Goal: Task Accomplishment & Management: Manage account settings

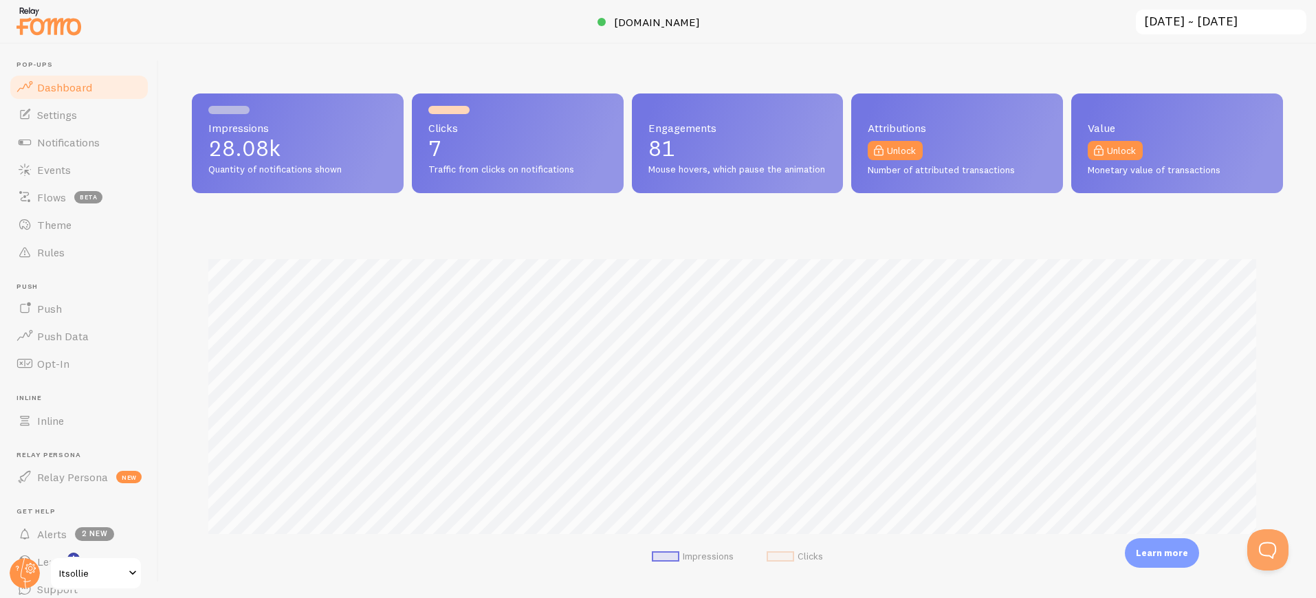
scroll to position [361, 1081]
click at [60, 113] on span "Settings" at bounding box center [57, 115] width 40 height 14
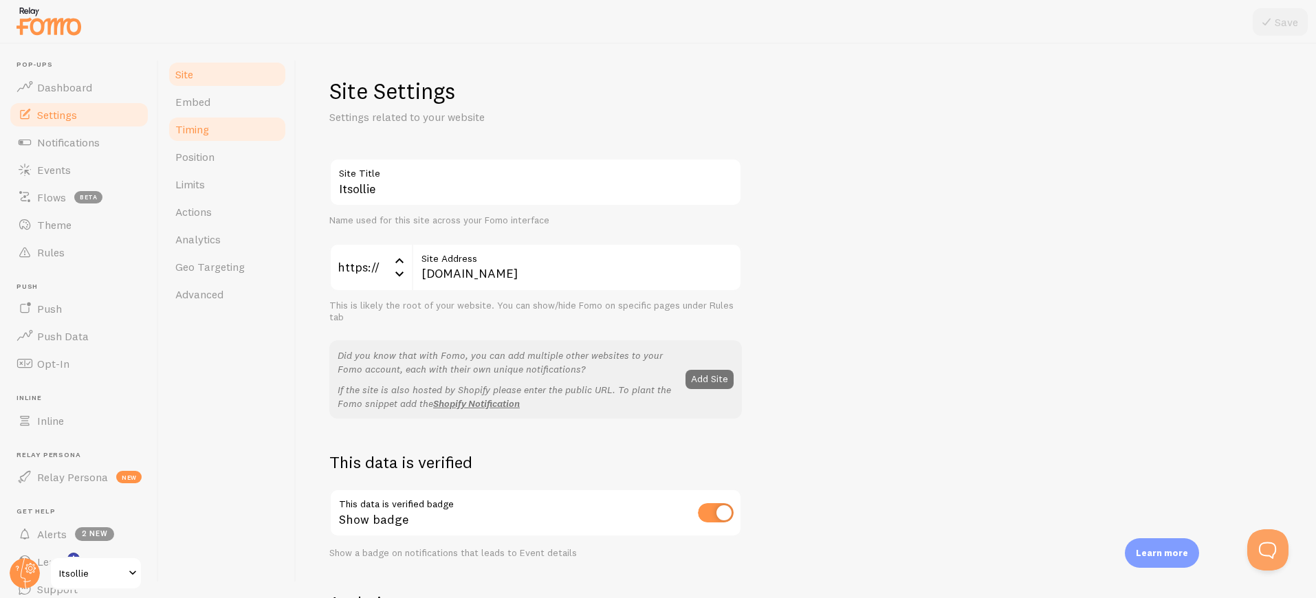
click at [208, 133] on link "Timing" at bounding box center [227, 128] width 120 height 27
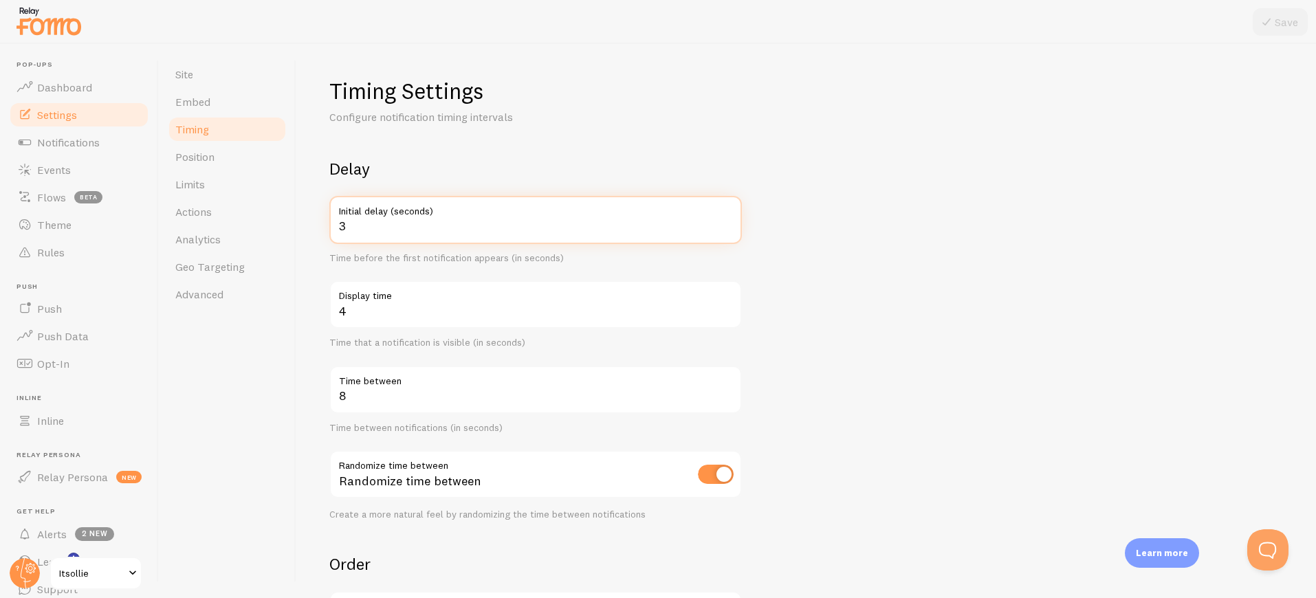
click at [361, 225] on input "3" at bounding box center [535, 220] width 412 height 48
type input "5"
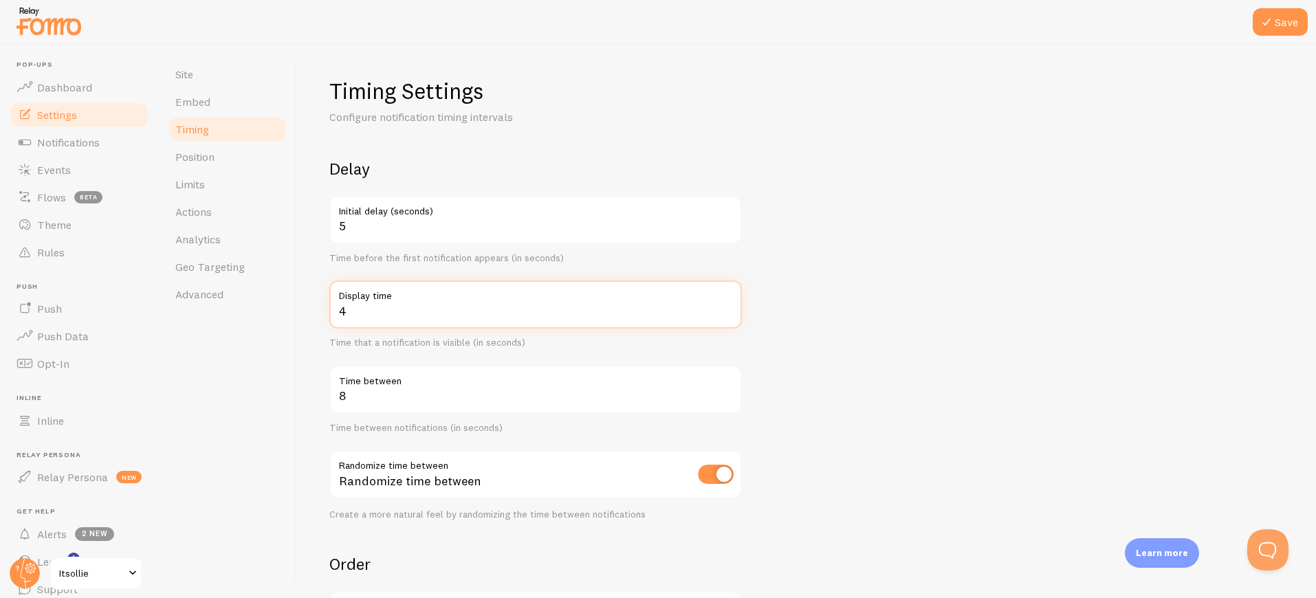
click at [369, 314] on input "4" at bounding box center [535, 304] width 412 height 48
type input "3"
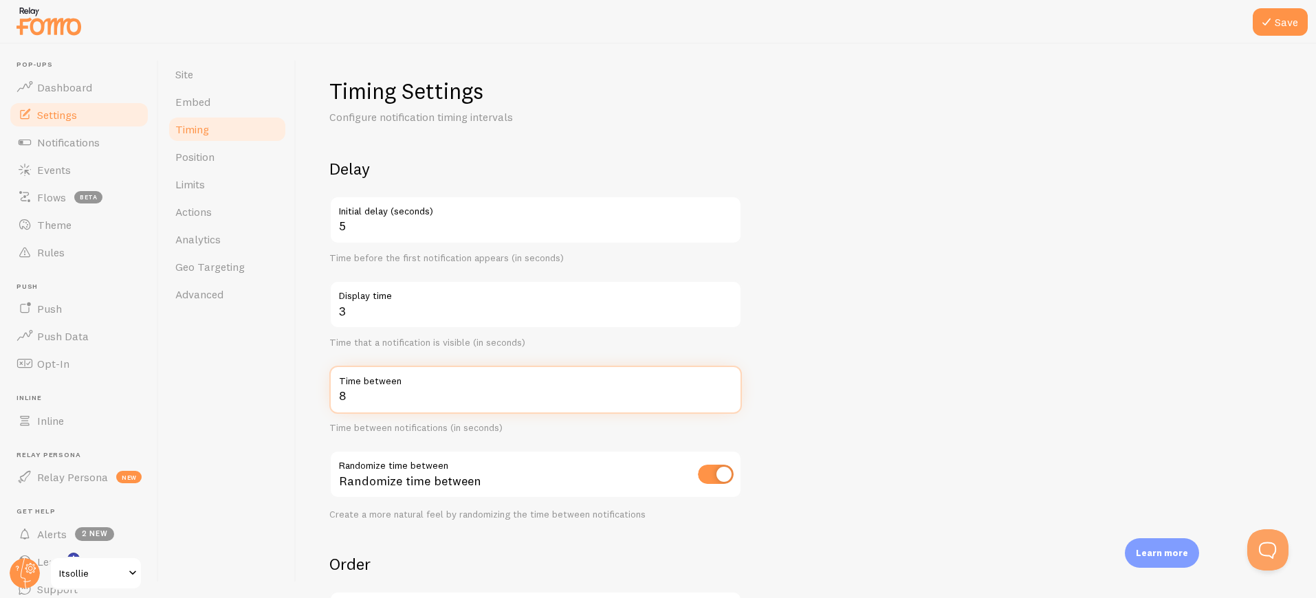
click at [456, 400] on input "8" at bounding box center [535, 390] width 412 height 48
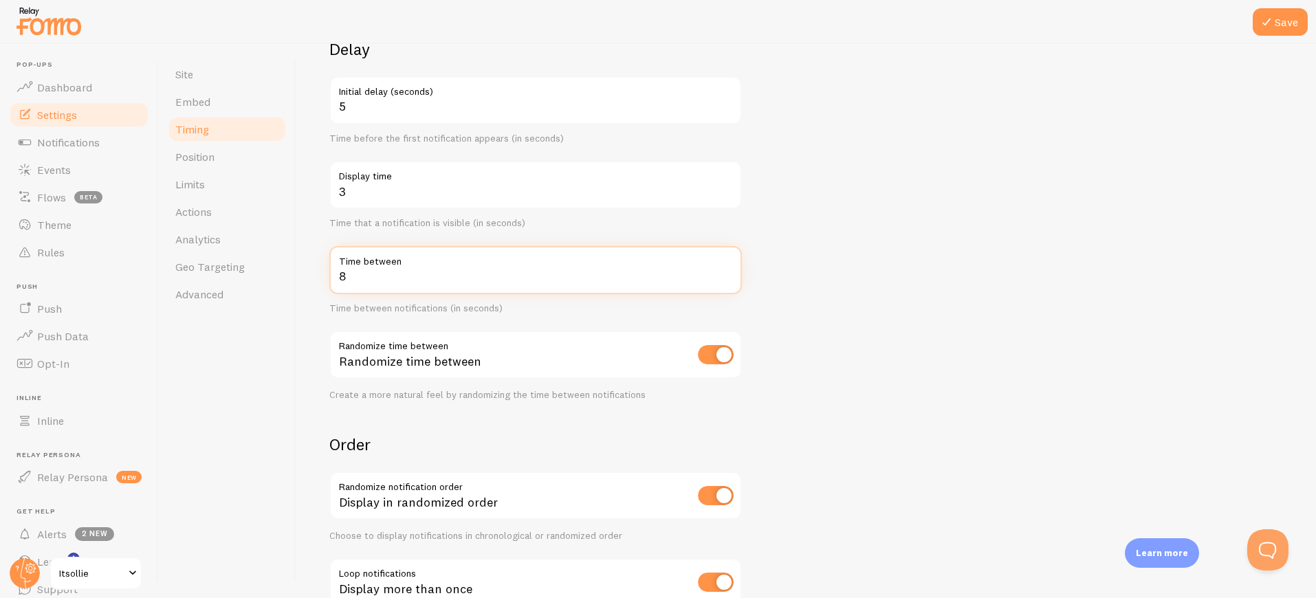
scroll to position [128, 0]
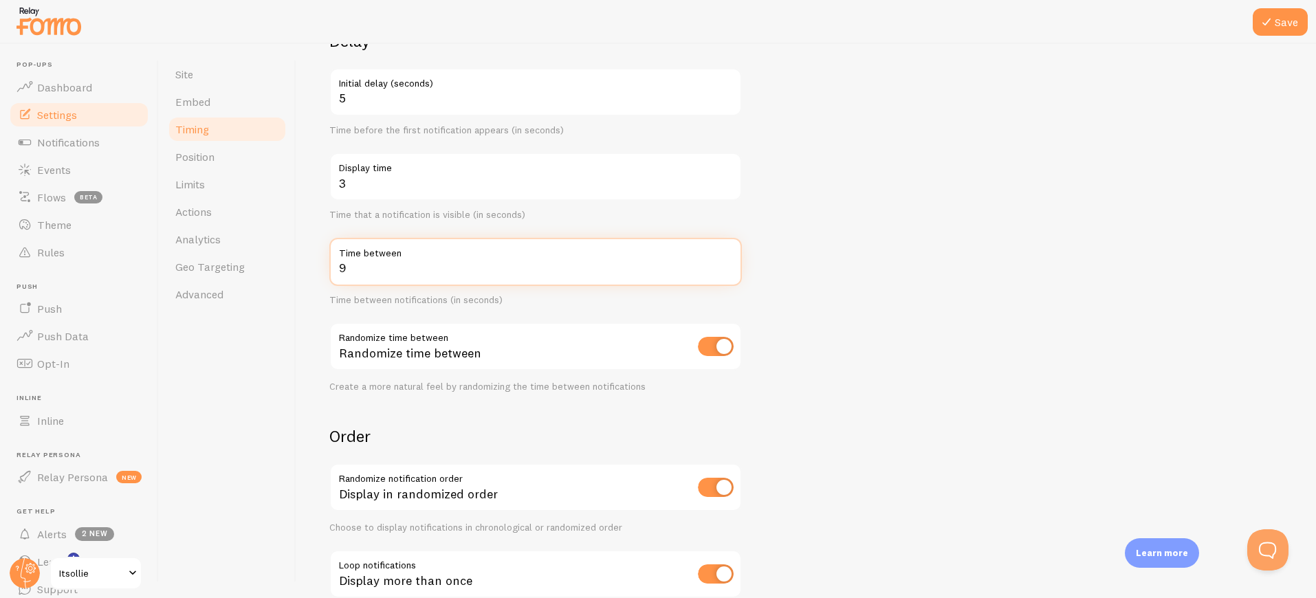
click at [725, 265] on input "9" at bounding box center [535, 262] width 412 height 48
type input "10"
click at [725, 265] on input "10" at bounding box center [535, 262] width 412 height 48
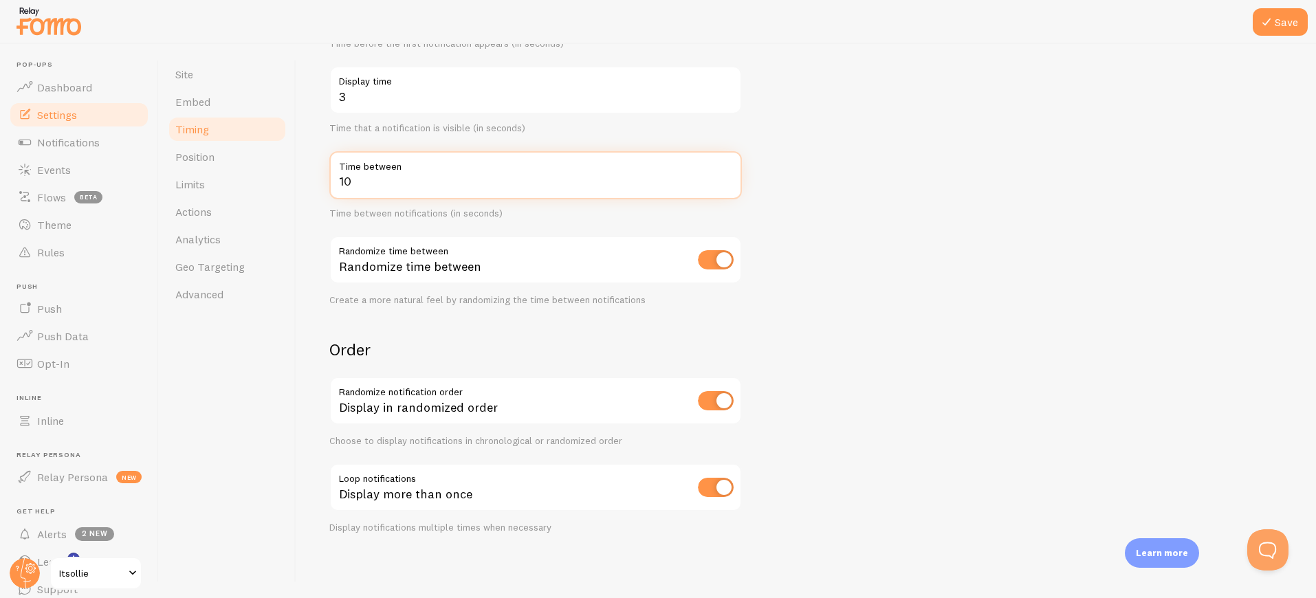
scroll to position [216, 0]
click at [190, 186] on span "Limits" at bounding box center [190, 184] width 30 height 14
click at [1276, 21] on button "Save" at bounding box center [1279, 21] width 55 height 27
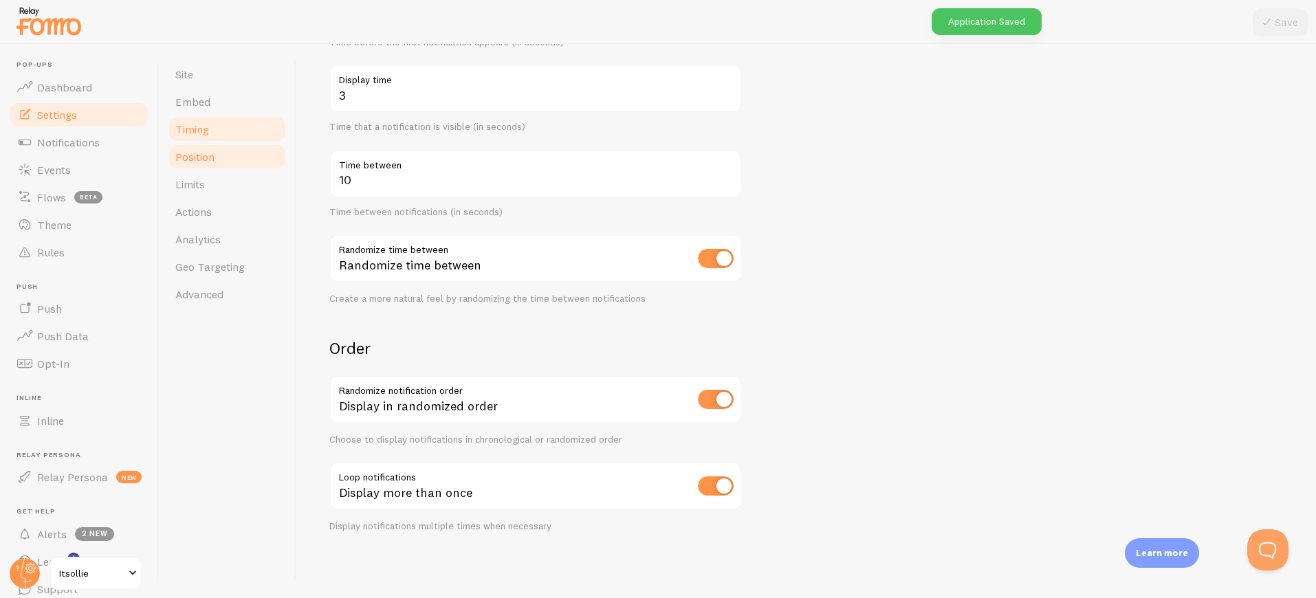
click at [189, 164] on link "Position" at bounding box center [227, 156] width 120 height 27
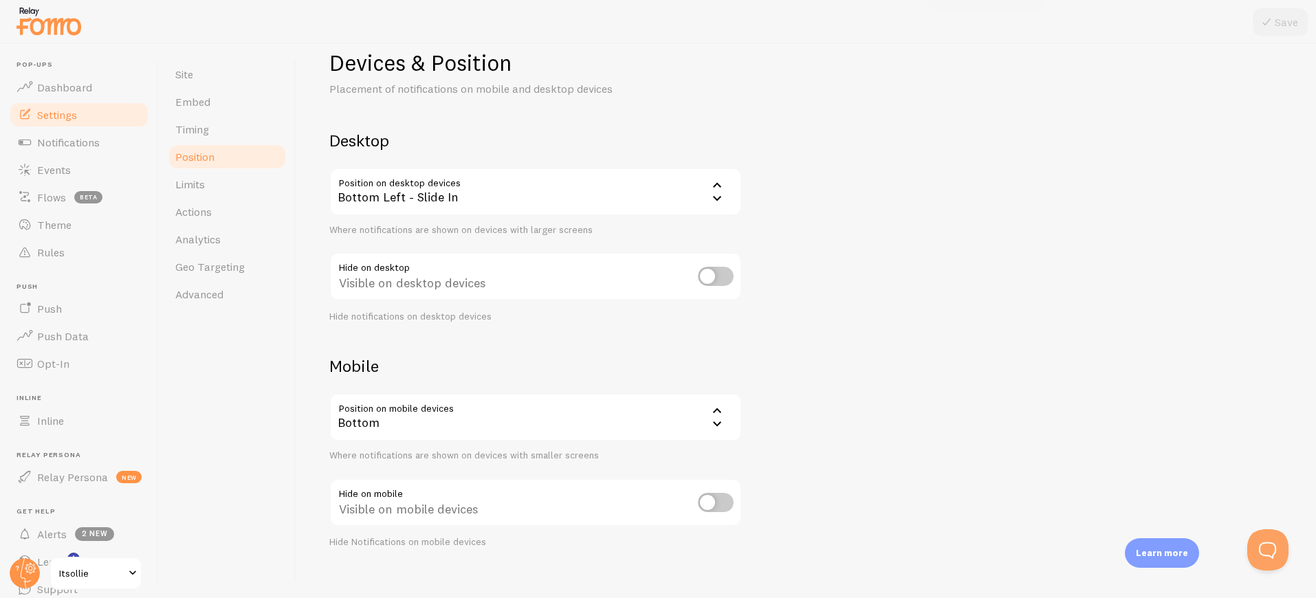
scroll to position [45, 0]
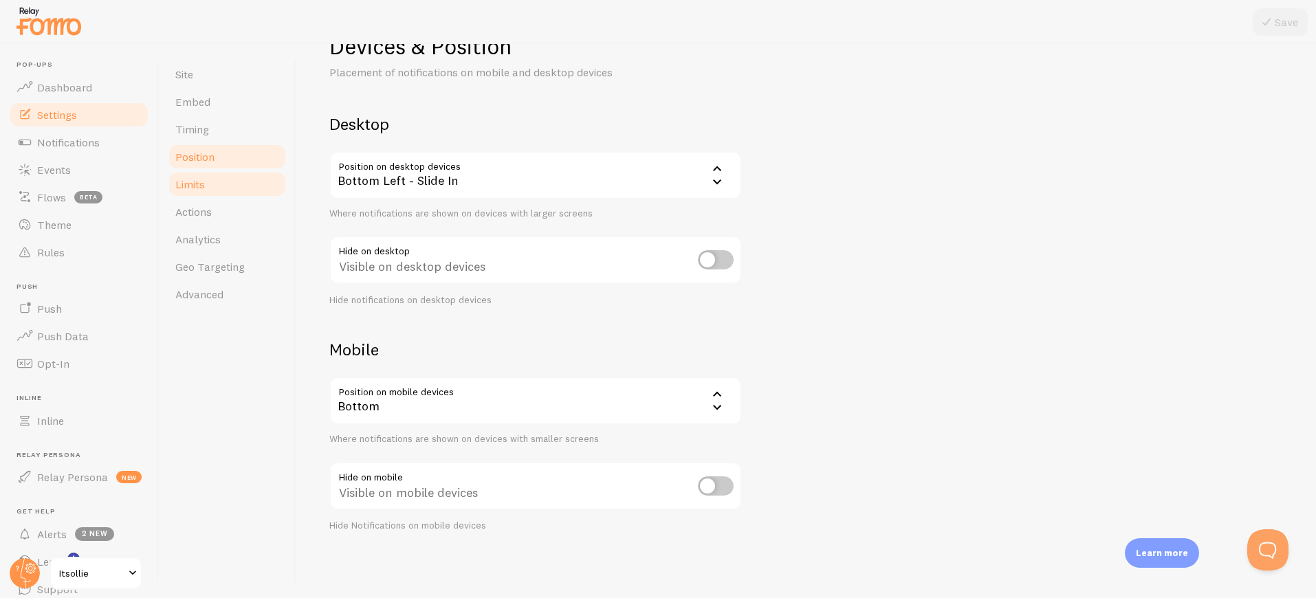
click at [192, 187] on span "Limits" at bounding box center [190, 184] width 30 height 14
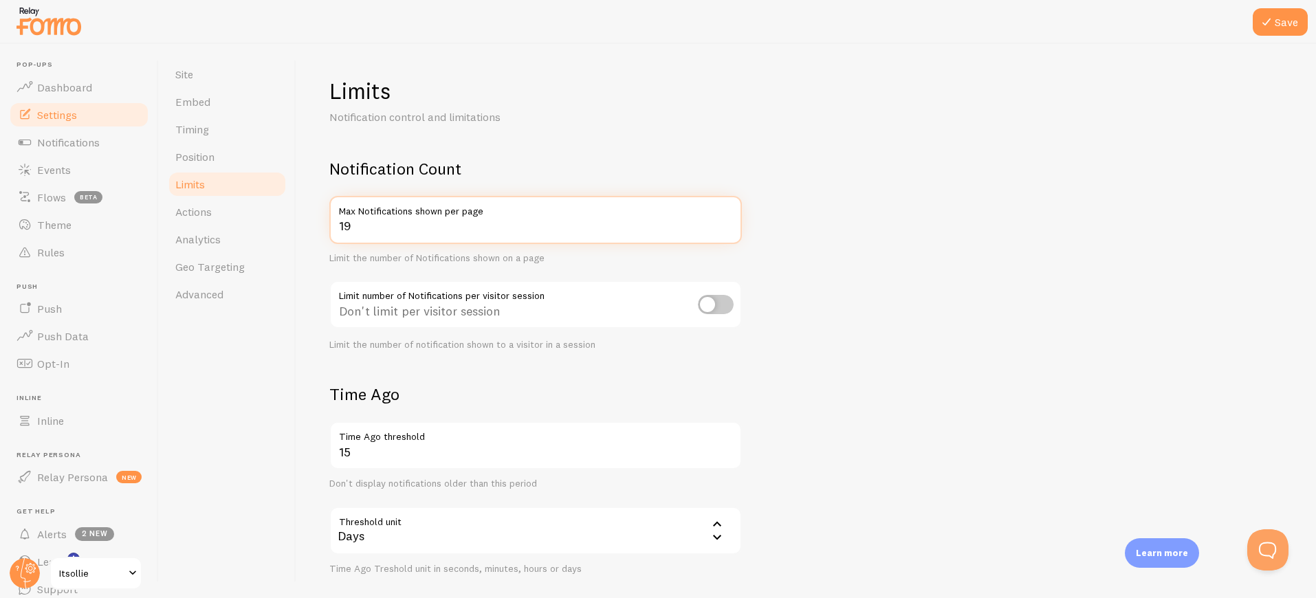
click at [729, 228] on input "19" at bounding box center [535, 220] width 412 height 48
click at [729, 228] on input "18" at bounding box center [535, 220] width 412 height 48
click at [729, 228] on input "17" at bounding box center [535, 220] width 412 height 48
click at [729, 228] on input "16" at bounding box center [535, 220] width 412 height 48
click at [729, 228] on input "15" at bounding box center [535, 220] width 412 height 48
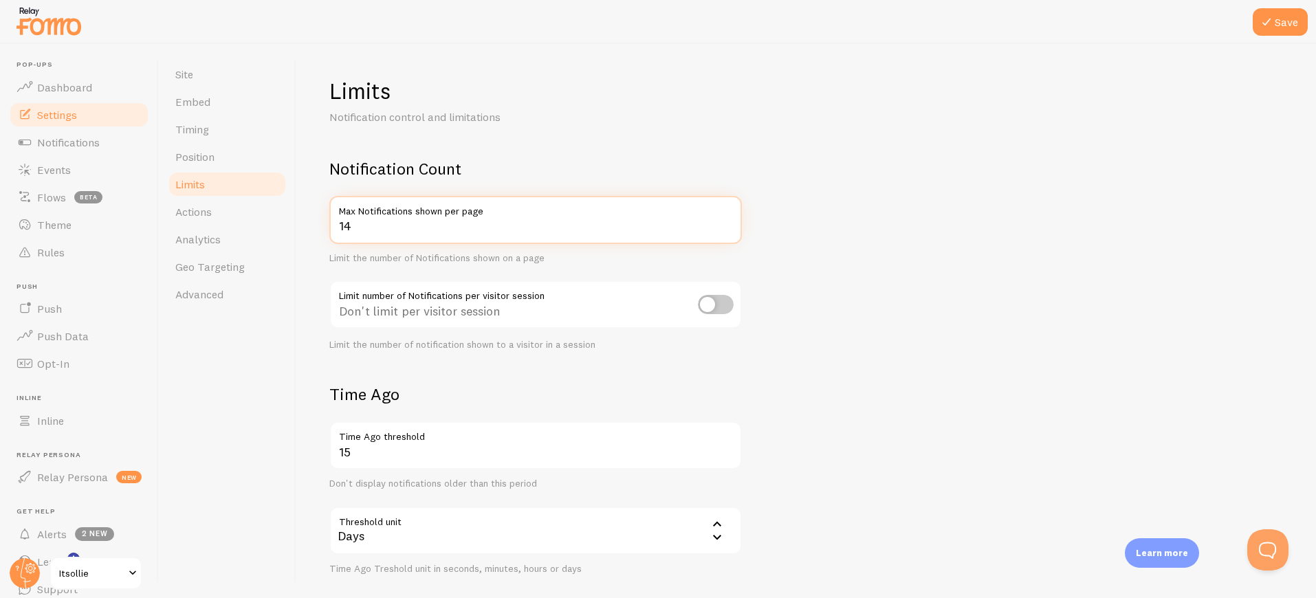
click at [729, 228] on input "14" at bounding box center [535, 220] width 412 height 48
click at [729, 228] on input "13" at bounding box center [535, 220] width 412 height 48
click at [729, 228] on input "12" at bounding box center [535, 220] width 412 height 48
click at [729, 228] on input "11" at bounding box center [535, 220] width 412 height 48
click at [729, 228] on input "10" at bounding box center [535, 220] width 412 height 48
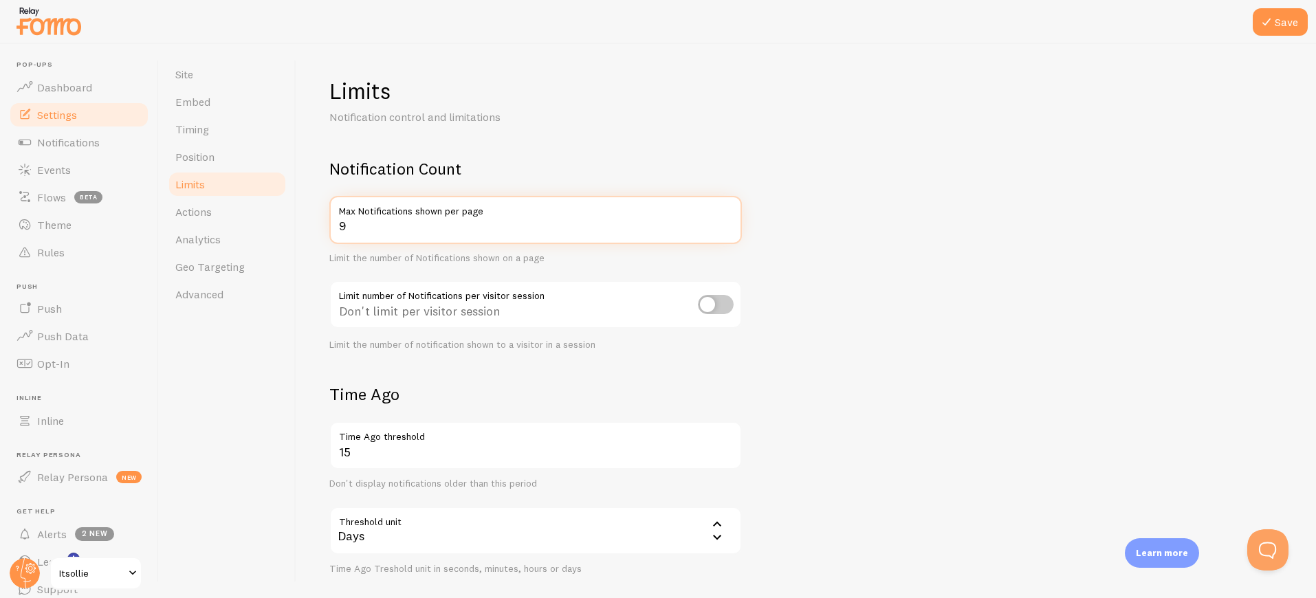
click at [729, 228] on input "9" at bounding box center [535, 220] width 412 height 48
click at [729, 228] on input "8" at bounding box center [535, 220] width 412 height 48
click at [729, 228] on input "7" at bounding box center [535, 220] width 412 height 48
click at [729, 228] on input "6" at bounding box center [535, 220] width 412 height 48
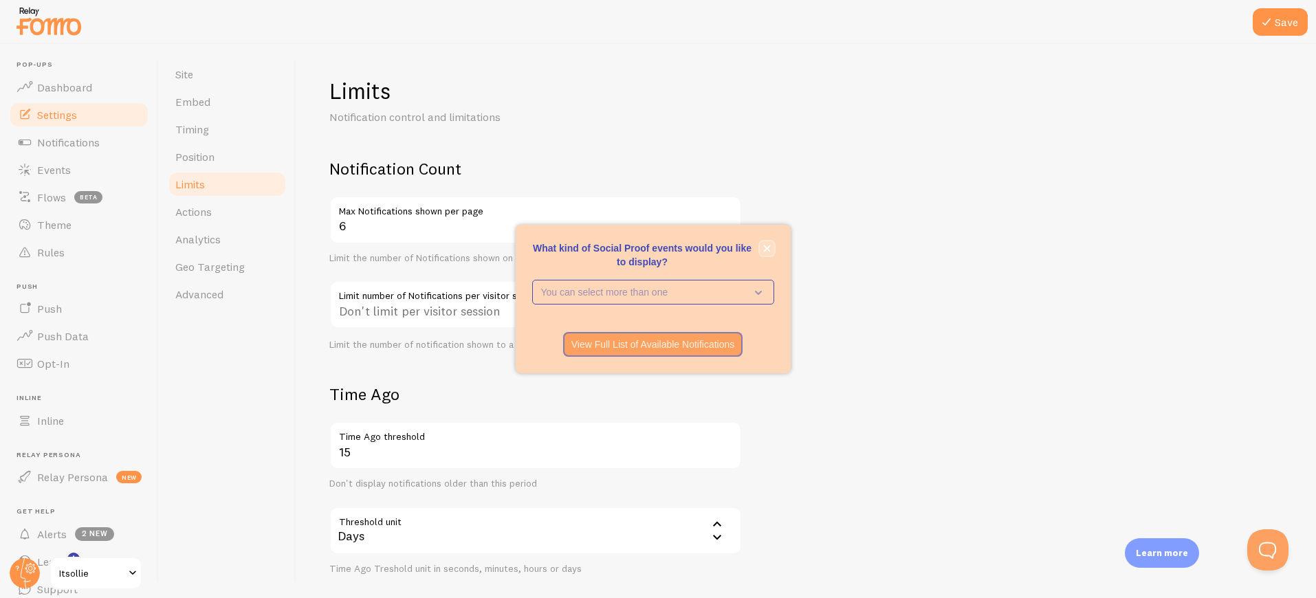
click at [766, 248] on icon "close," at bounding box center [766, 248] width 7 height 7
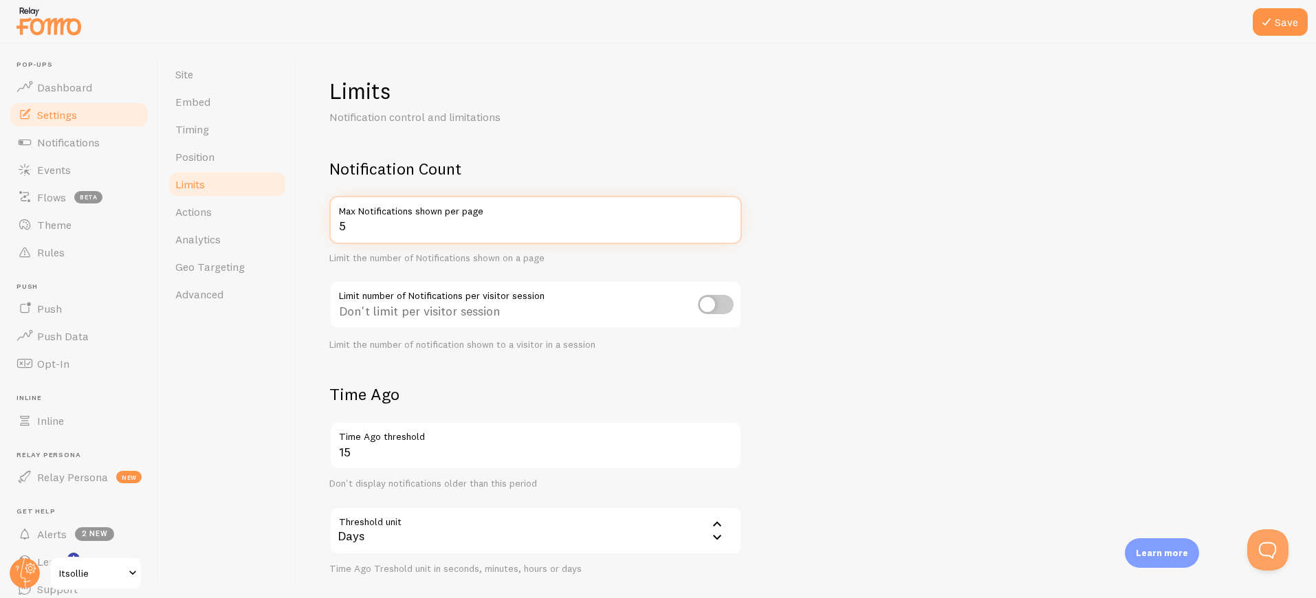
click at [727, 229] on input "5" at bounding box center [535, 220] width 412 height 48
type input "4"
click at [727, 229] on input "4" at bounding box center [535, 220] width 412 height 48
click at [722, 302] on input "checkbox" at bounding box center [716, 301] width 36 height 19
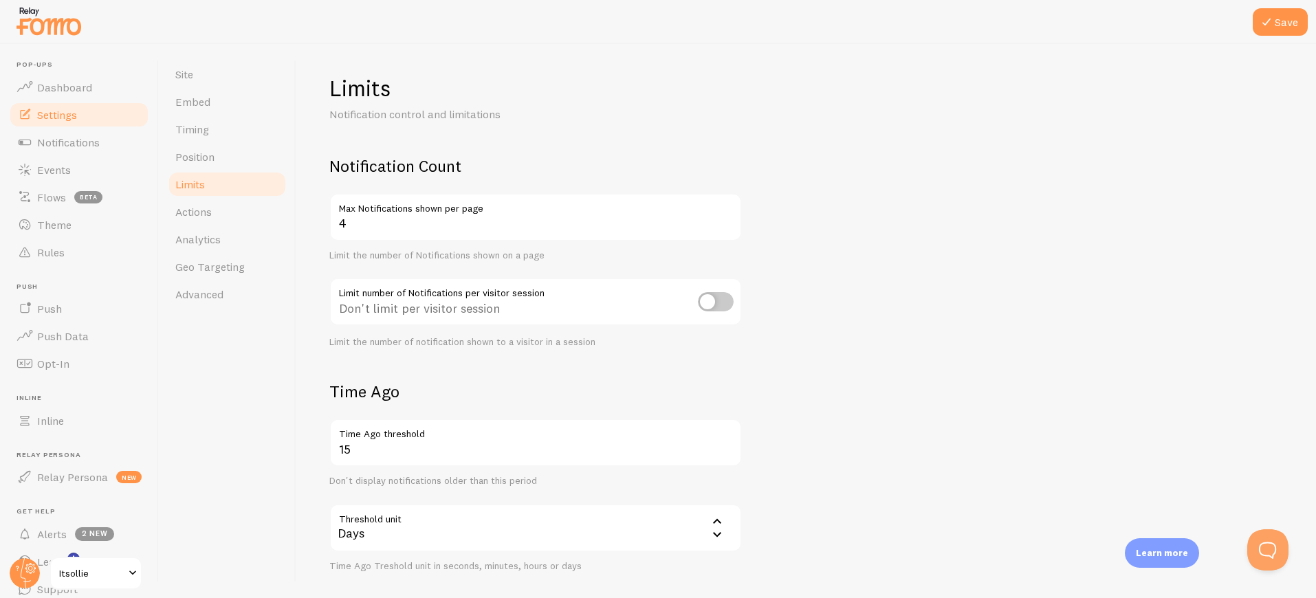
checkbox input "true"
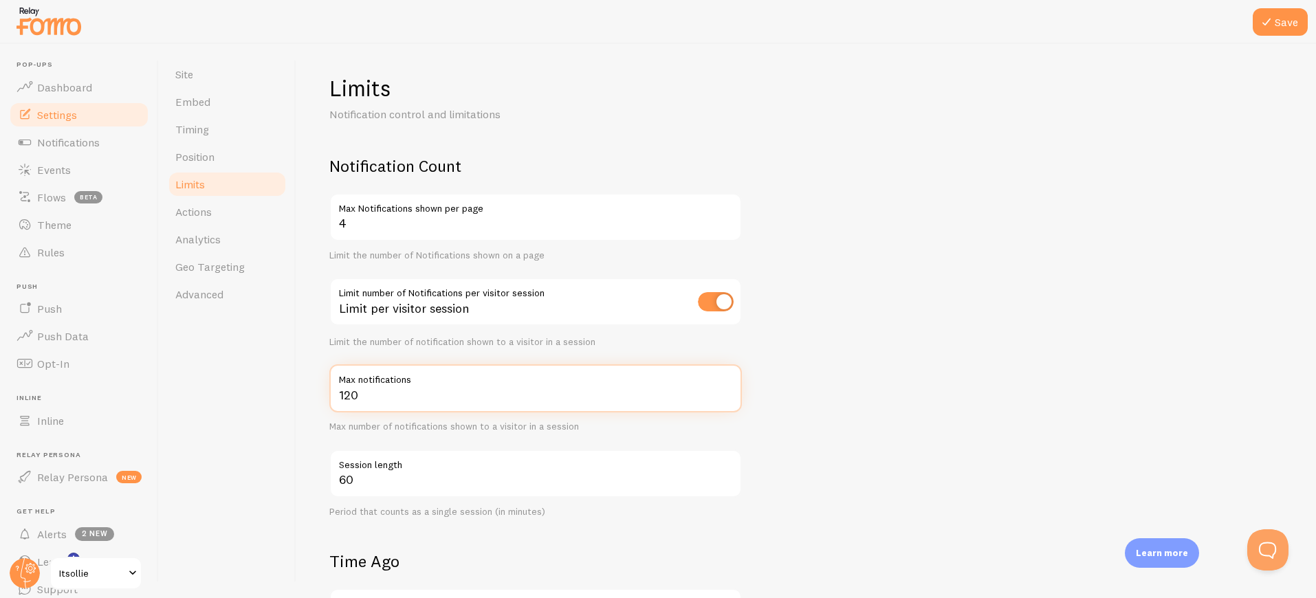
click at [409, 399] on input "120" at bounding box center [535, 388] width 412 height 48
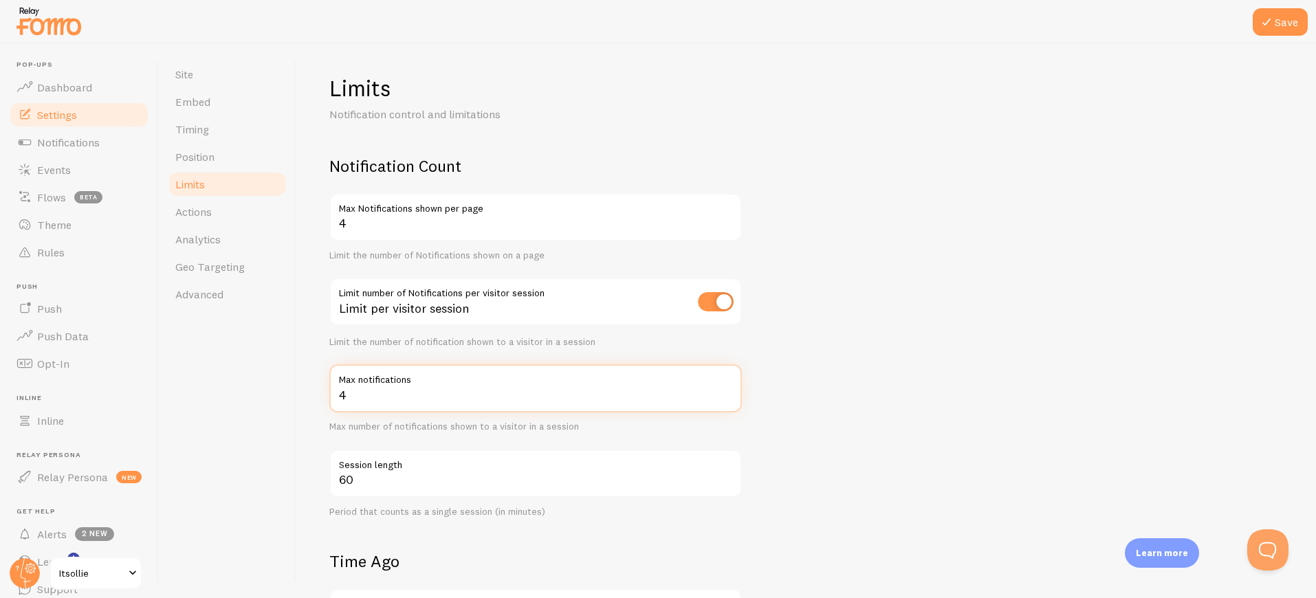
type input "4"
click at [807, 434] on form "Notification Count 4 Max Notifications shown per page Limit the number of Notif…" at bounding box center [805, 560] width 953 height 810
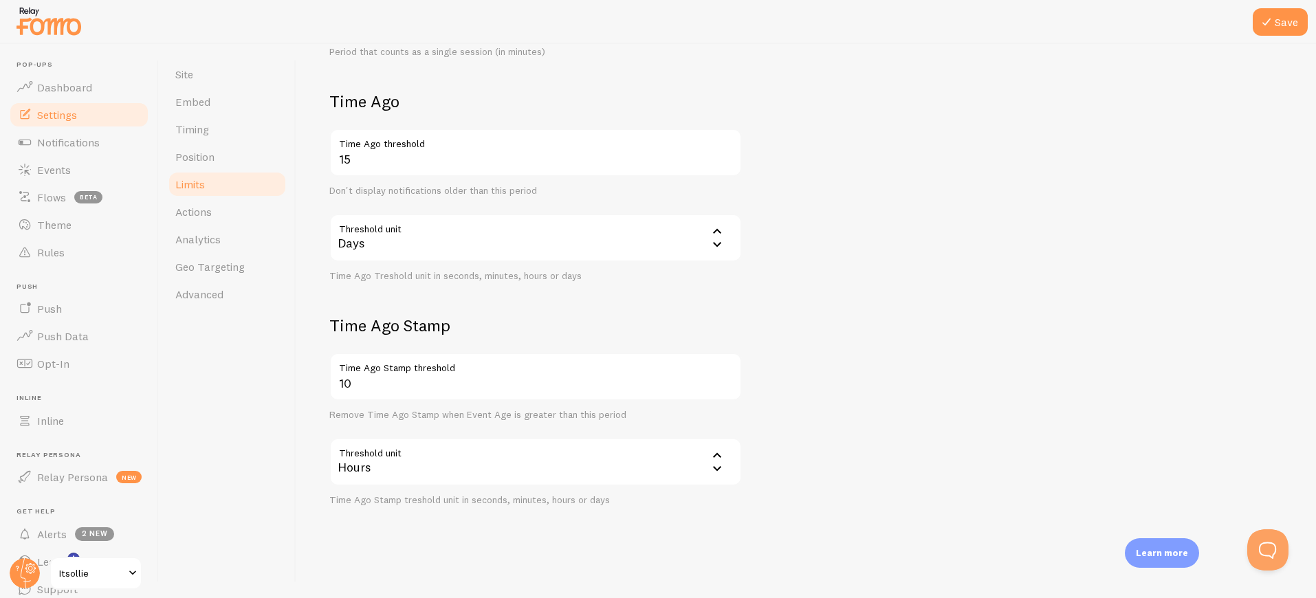
scroll to position [463, 0]
click at [203, 207] on span "Actions" at bounding box center [193, 212] width 36 height 14
click at [1280, 17] on button "Save" at bounding box center [1279, 21] width 55 height 27
click at [198, 214] on span "Actions" at bounding box center [193, 212] width 36 height 14
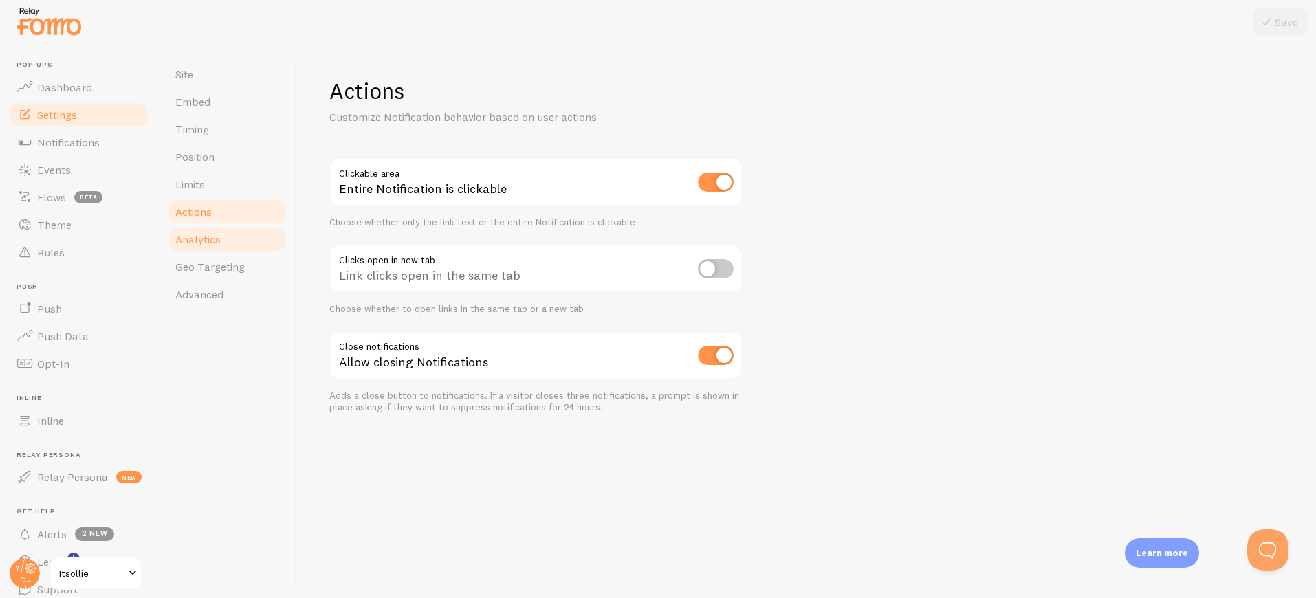
click at [186, 243] on span "Analytics" at bounding box center [197, 239] width 45 height 14
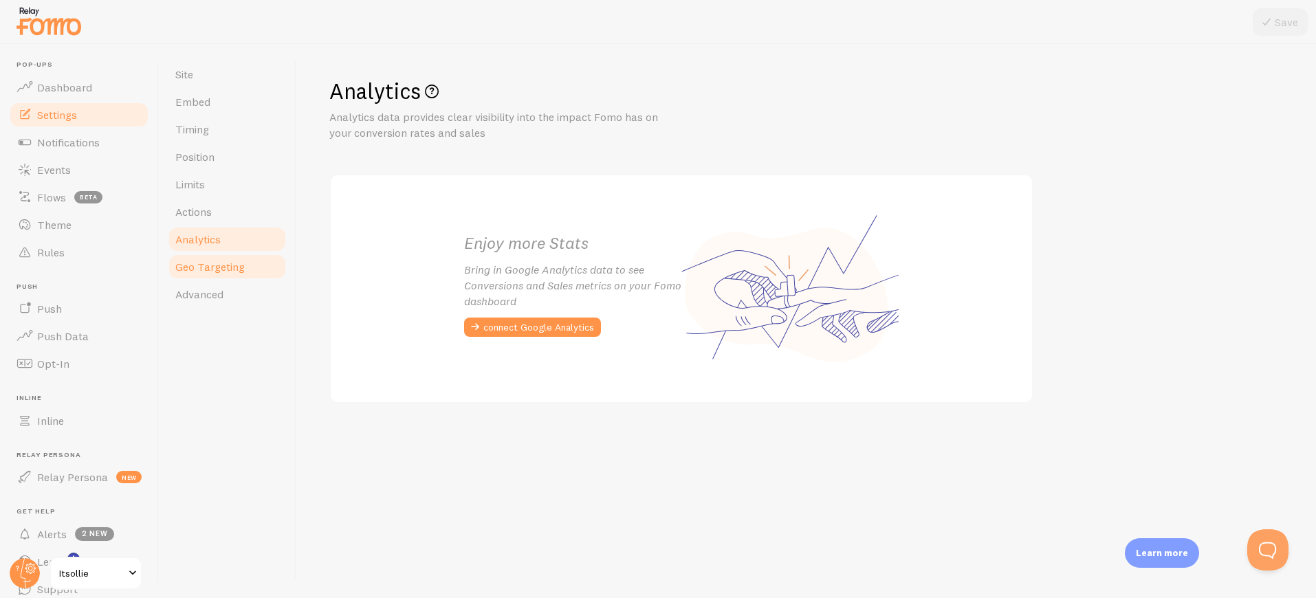
click at [214, 270] on span "Geo Targeting" at bounding box center [209, 267] width 69 height 14
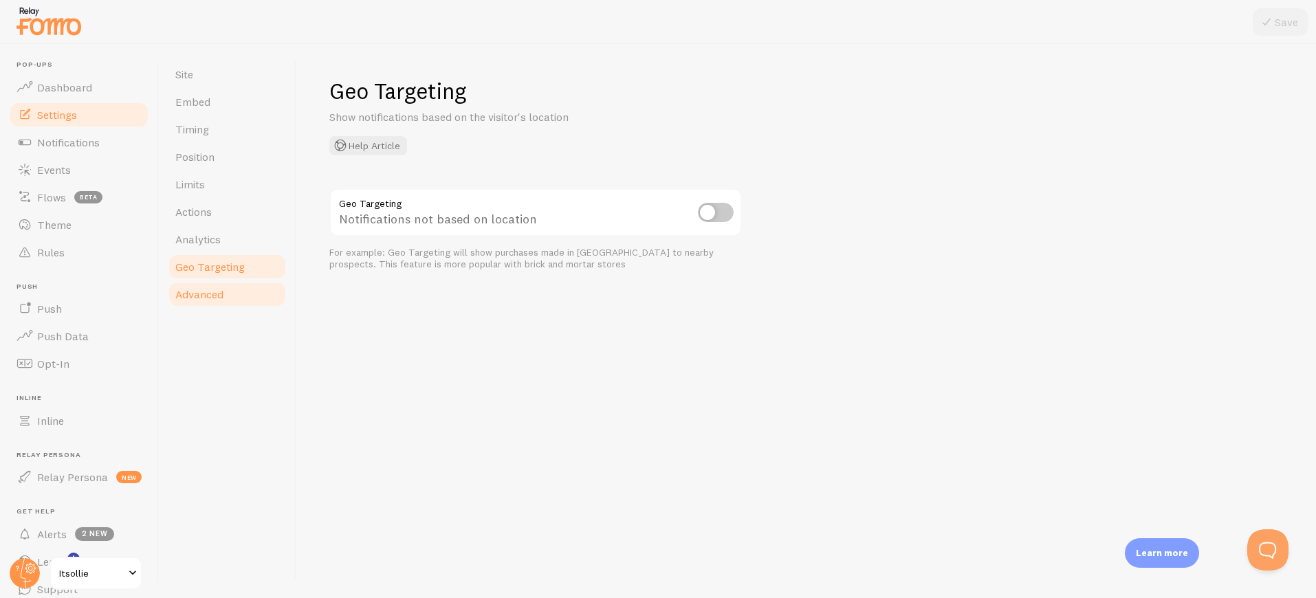
click at [199, 305] on link "Advanced" at bounding box center [227, 293] width 120 height 27
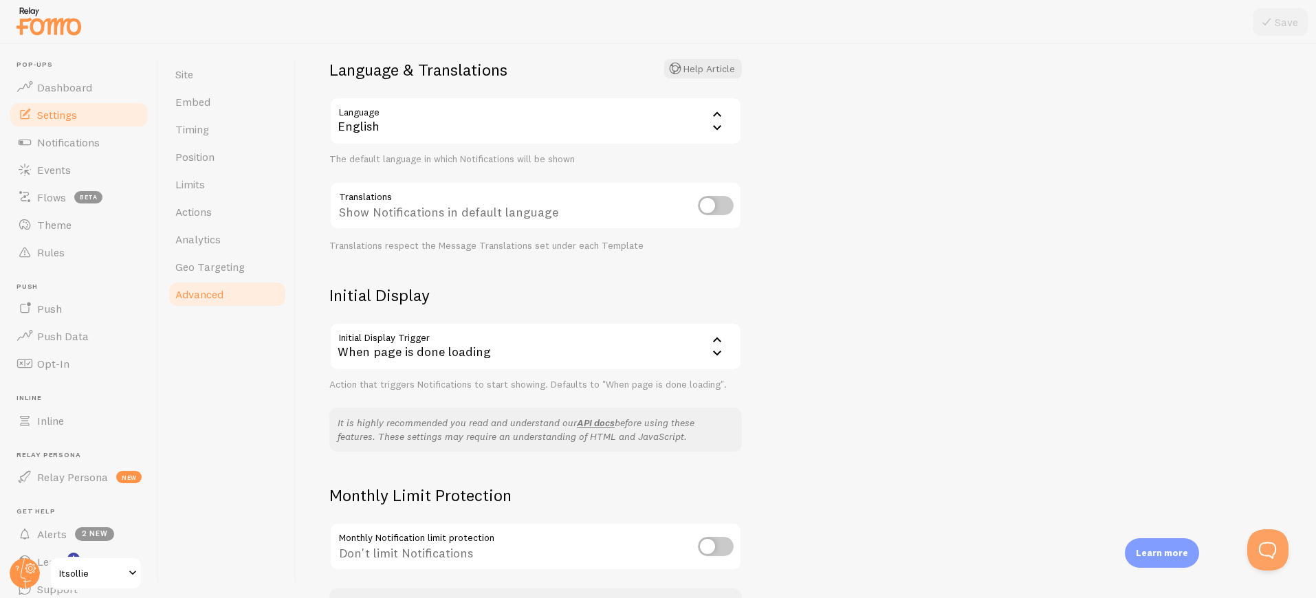
scroll to position [40, 0]
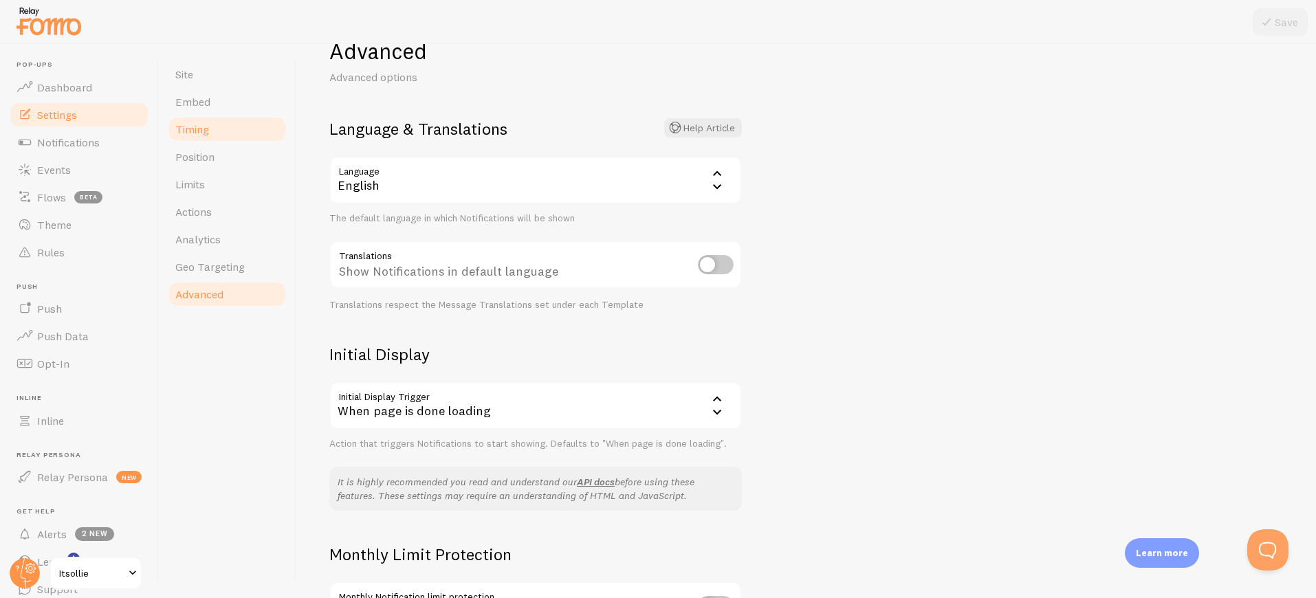
click at [205, 136] on link "Timing" at bounding box center [227, 128] width 120 height 27
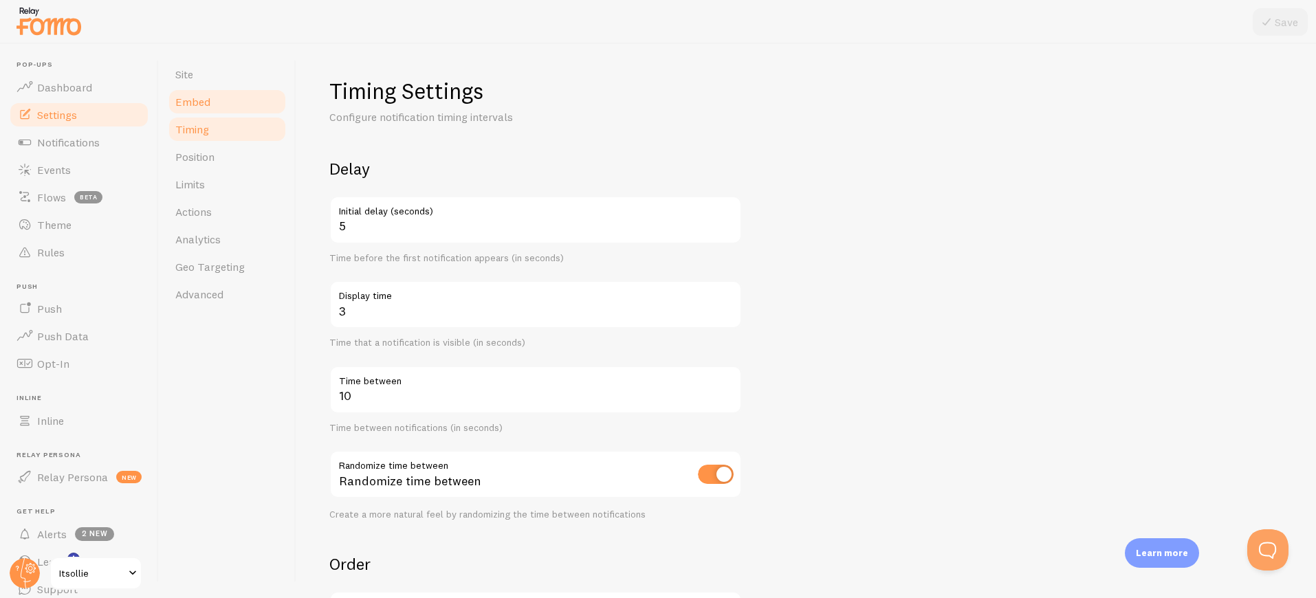
click at [195, 97] on span "Embed" at bounding box center [192, 102] width 35 height 14
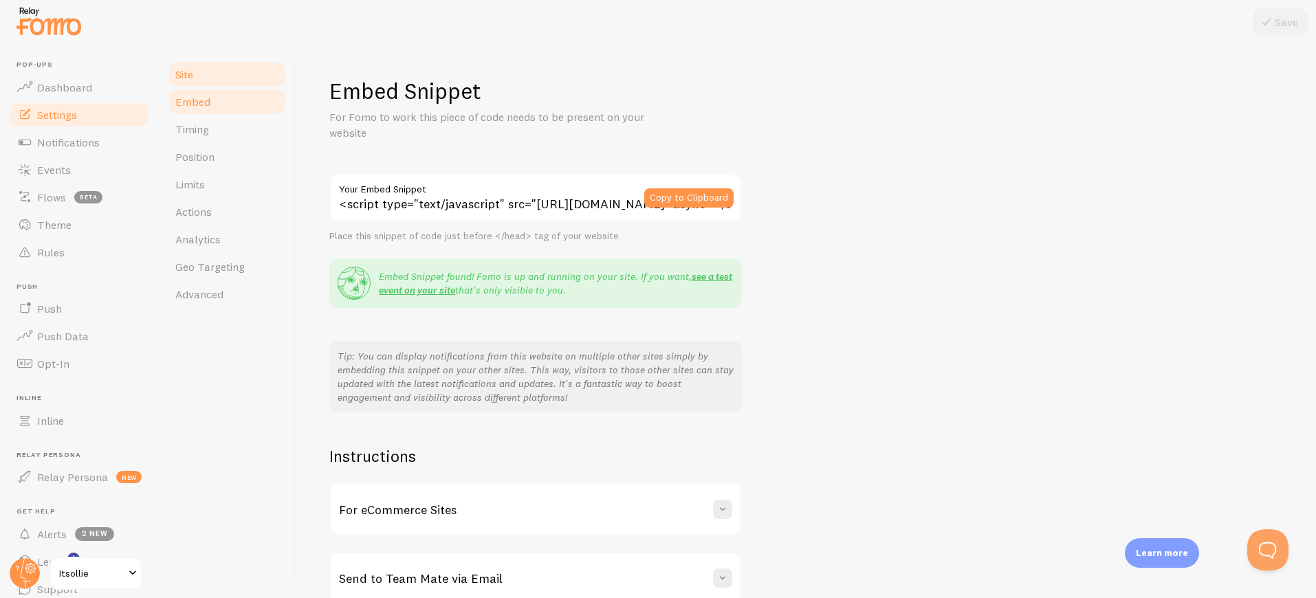
click at [210, 74] on link "Site" at bounding box center [227, 73] width 120 height 27
